Goal: Check status: Check status

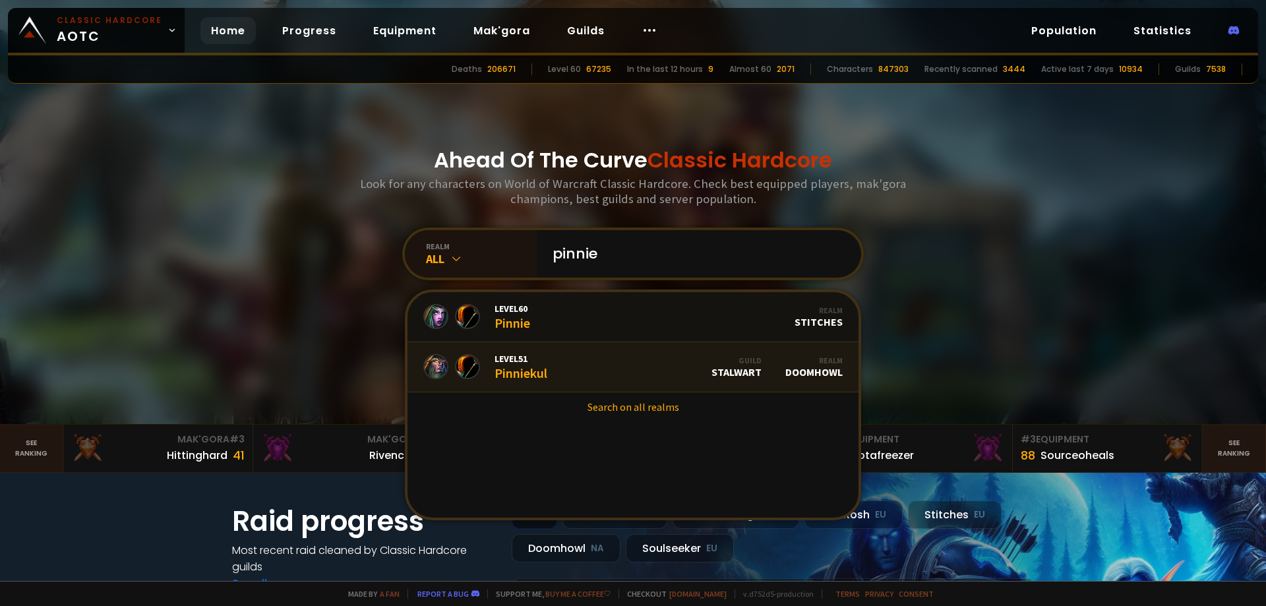
type input "pinnie"
click at [576, 361] on link "Level 51 Pinniekul Guild Stalwart Realm Doomhowl" at bounding box center [633, 367] width 451 height 50
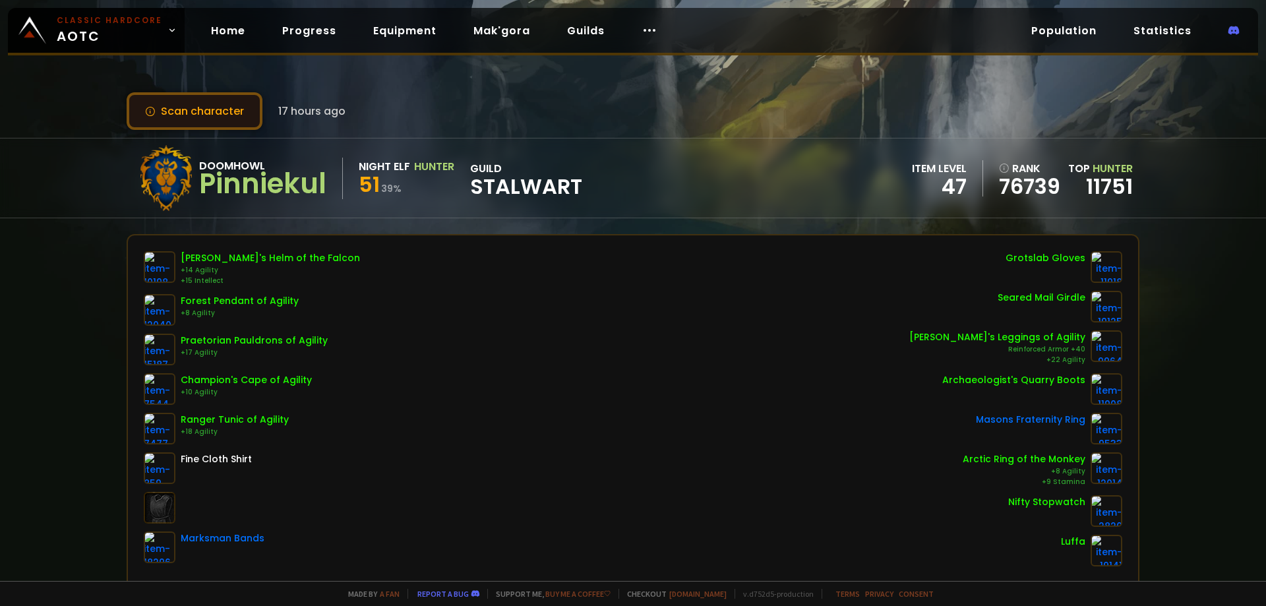
click at [215, 113] on button "Scan character" at bounding box center [195, 111] width 136 height 38
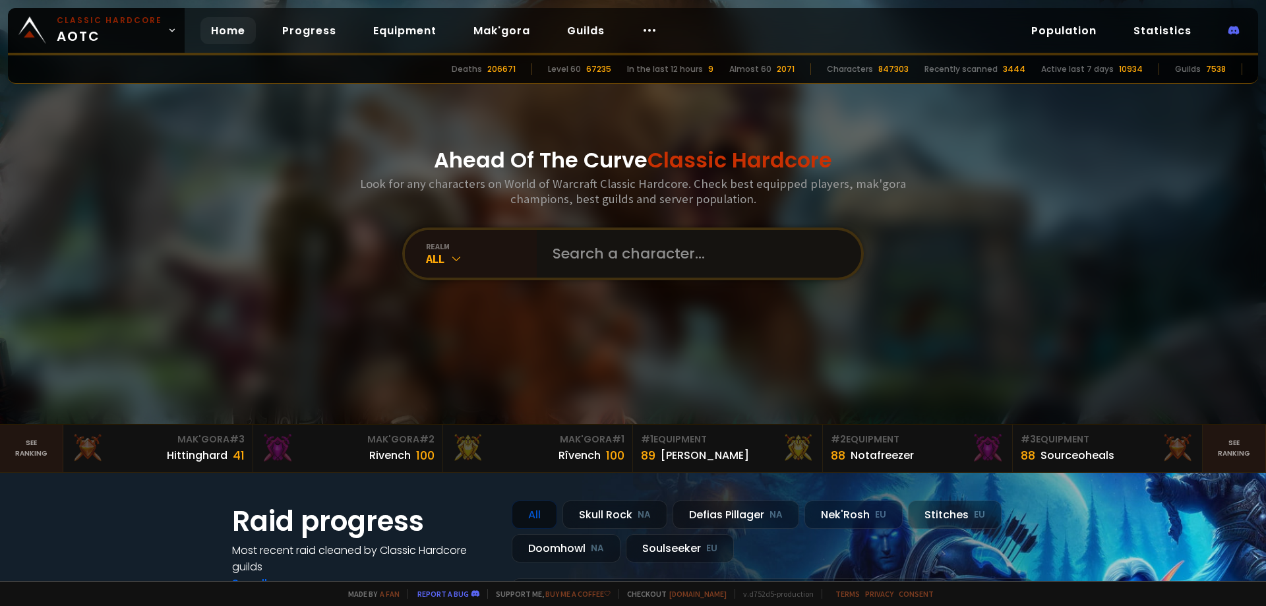
click at [600, 239] on input "text" at bounding box center [695, 253] width 301 height 47
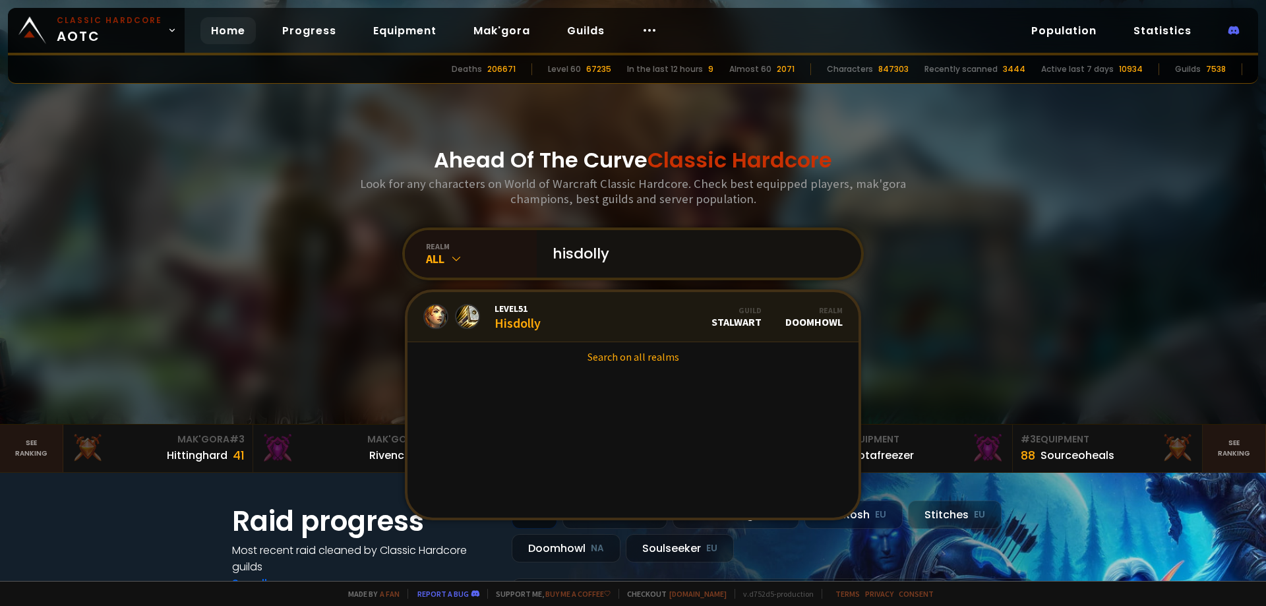
type input "hisdolly"
click at [570, 316] on link "Level 51 Hisdolly Guild Stalwart Realm Doomhowl" at bounding box center [633, 317] width 451 height 50
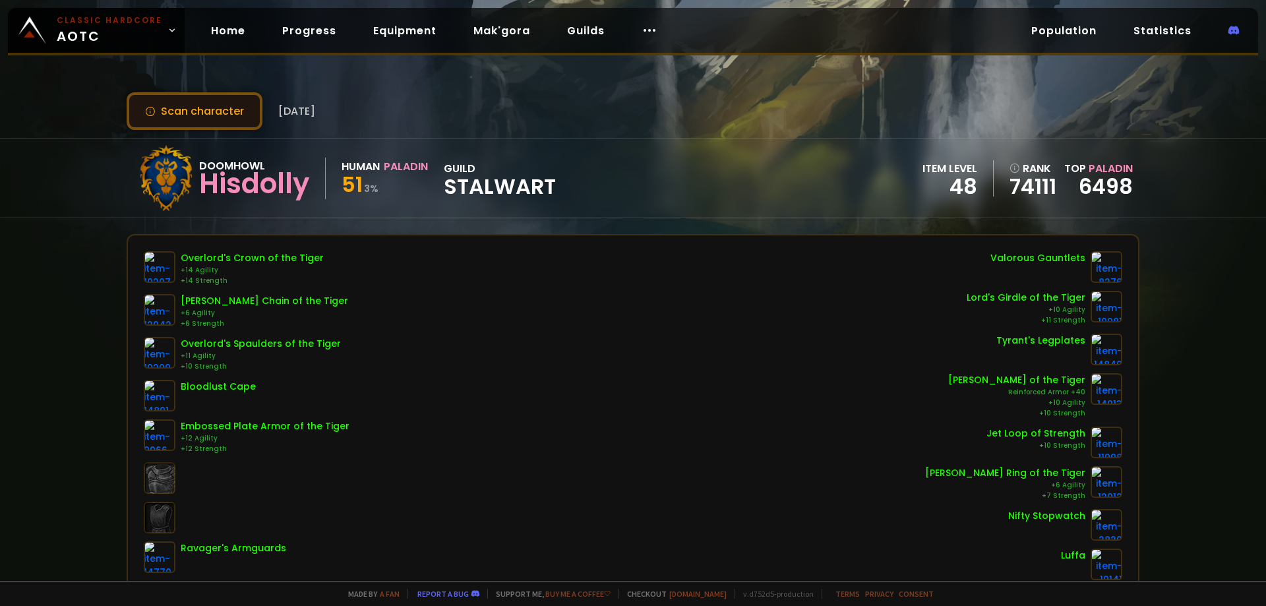
click at [230, 111] on button "Scan character" at bounding box center [195, 111] width 136 height 38
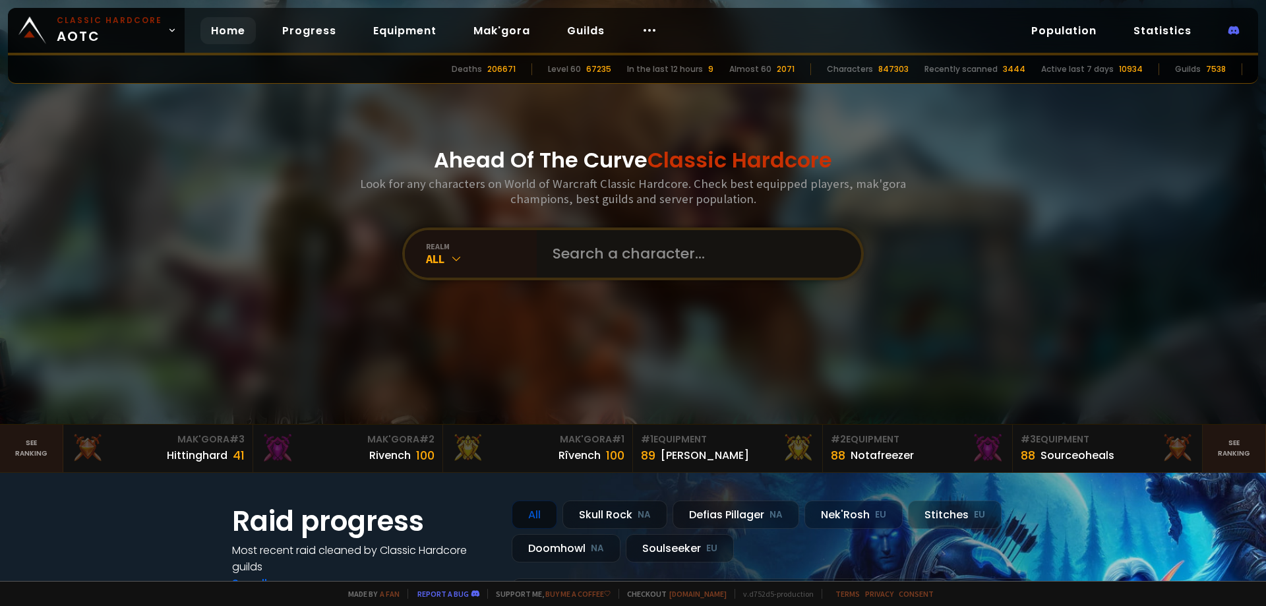
click at [588, 247] on input "text" at bounding box center [695, 253] width 301 height 47
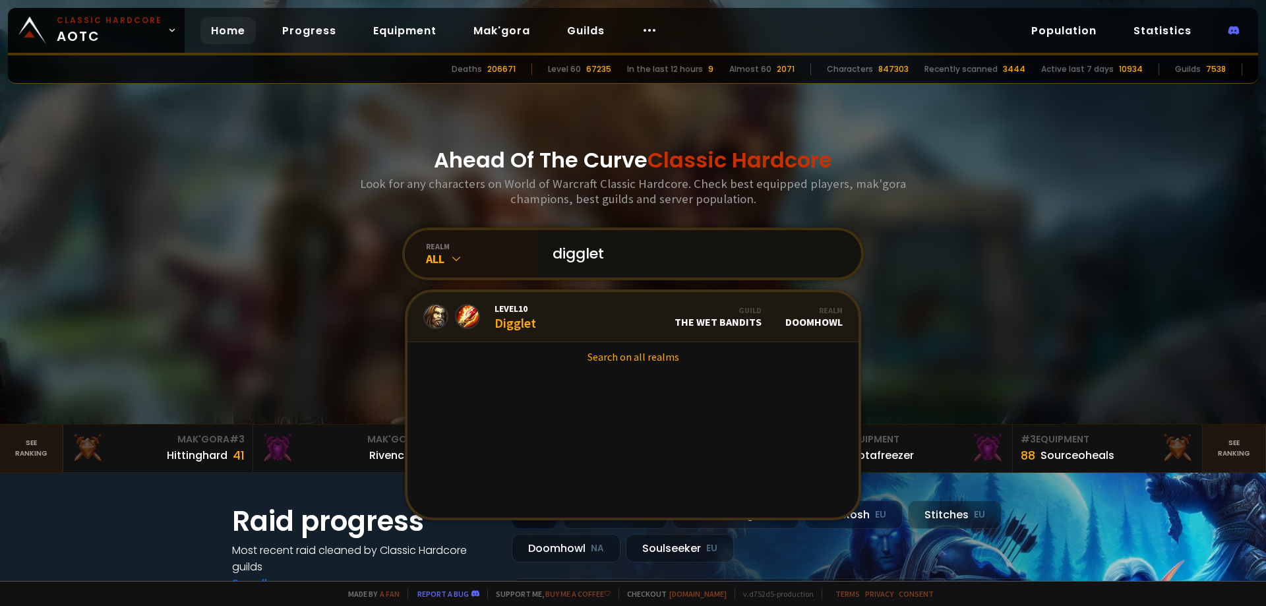
type input "digglet"
click at [553, 319] on link "Level 10 Digglet Guild The Wet Bandits Realm Doomhowl" at bounding box center [633, 317] width 451 height 50
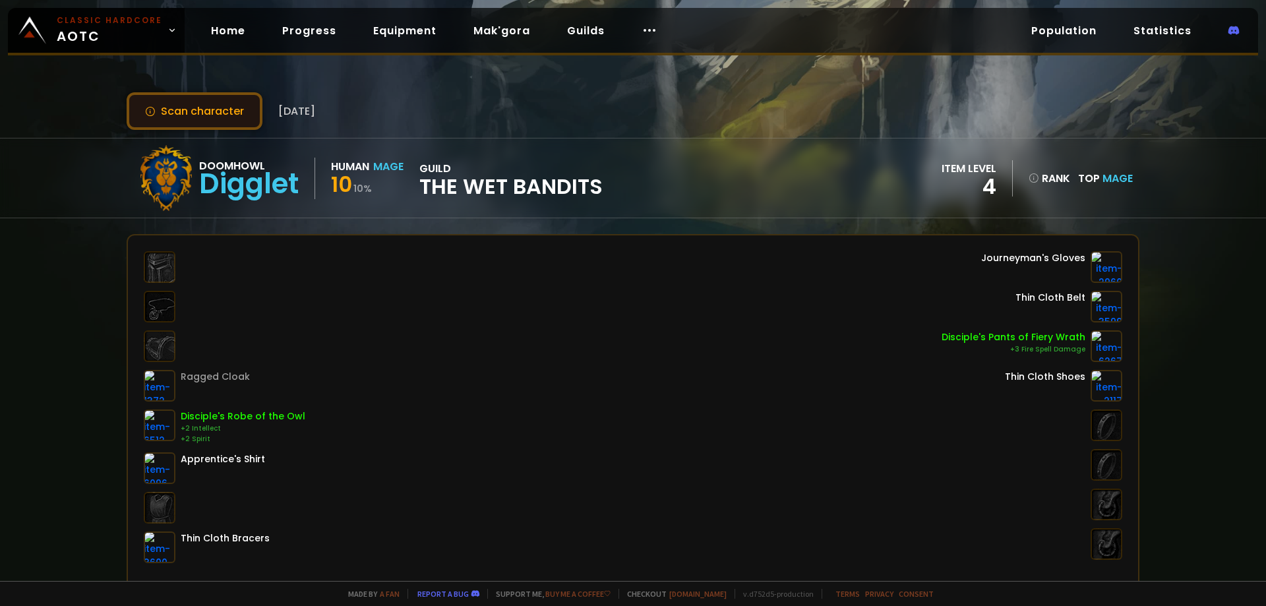
click at [181, 110] on button "Scan character" at bounding box center [195, 111] width 136 height 38
